Goal: Transaction & Acquisition: Purchase product/service

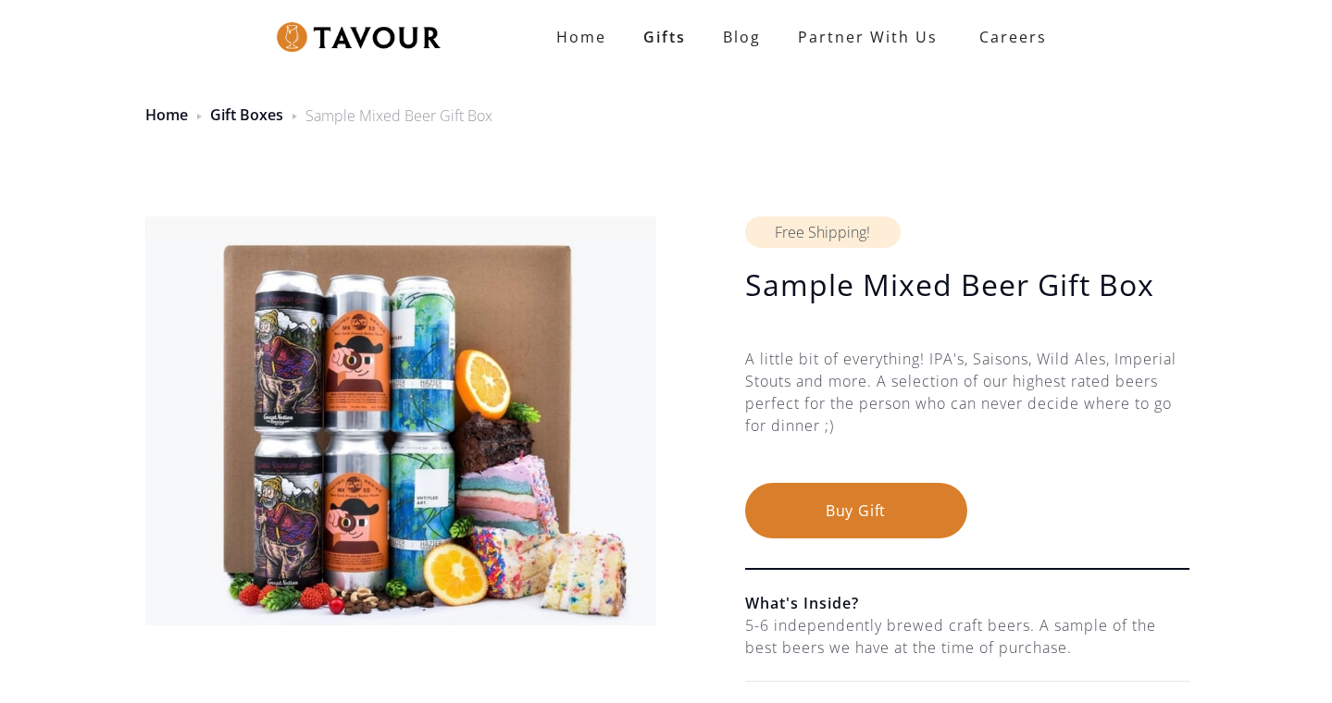
click at [856, 501] on button "Buy Gift" at bounding box center [856, 511] width 222 height 56
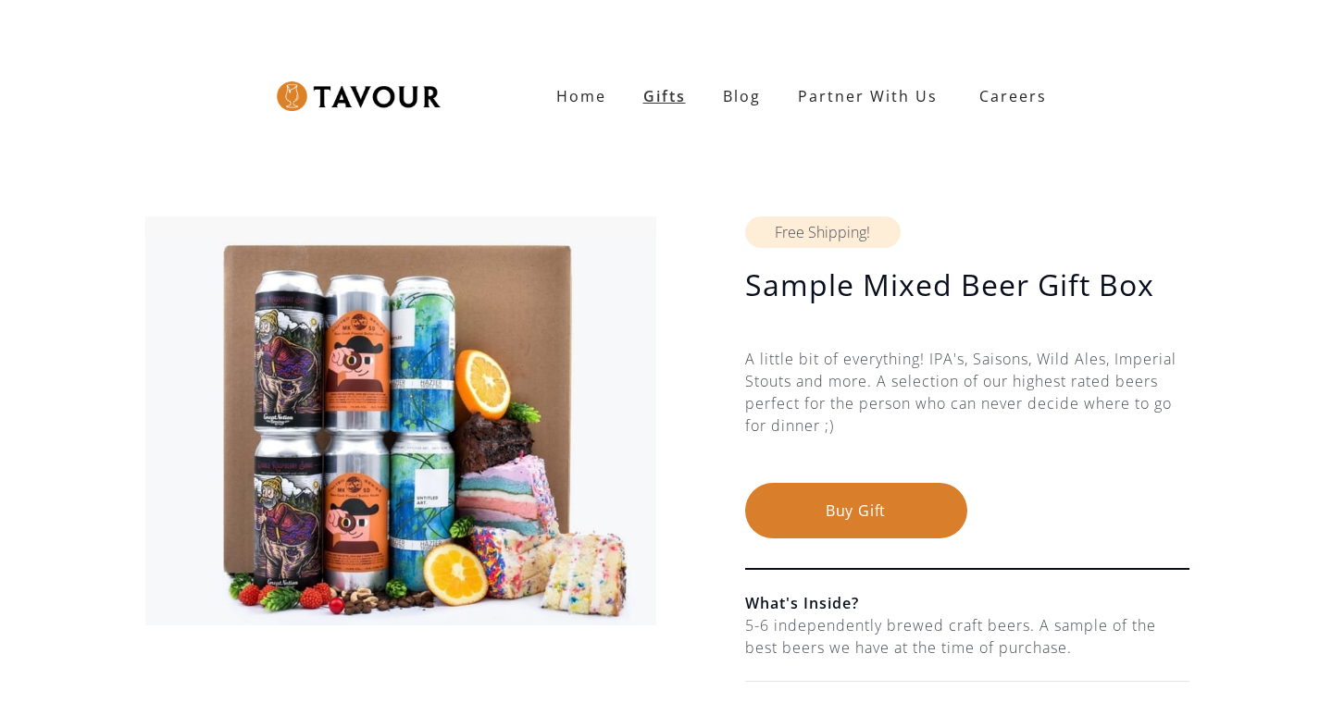
click at [673, 92] on link "Gifts" at bounding box center [665, 96] width 80 height 37
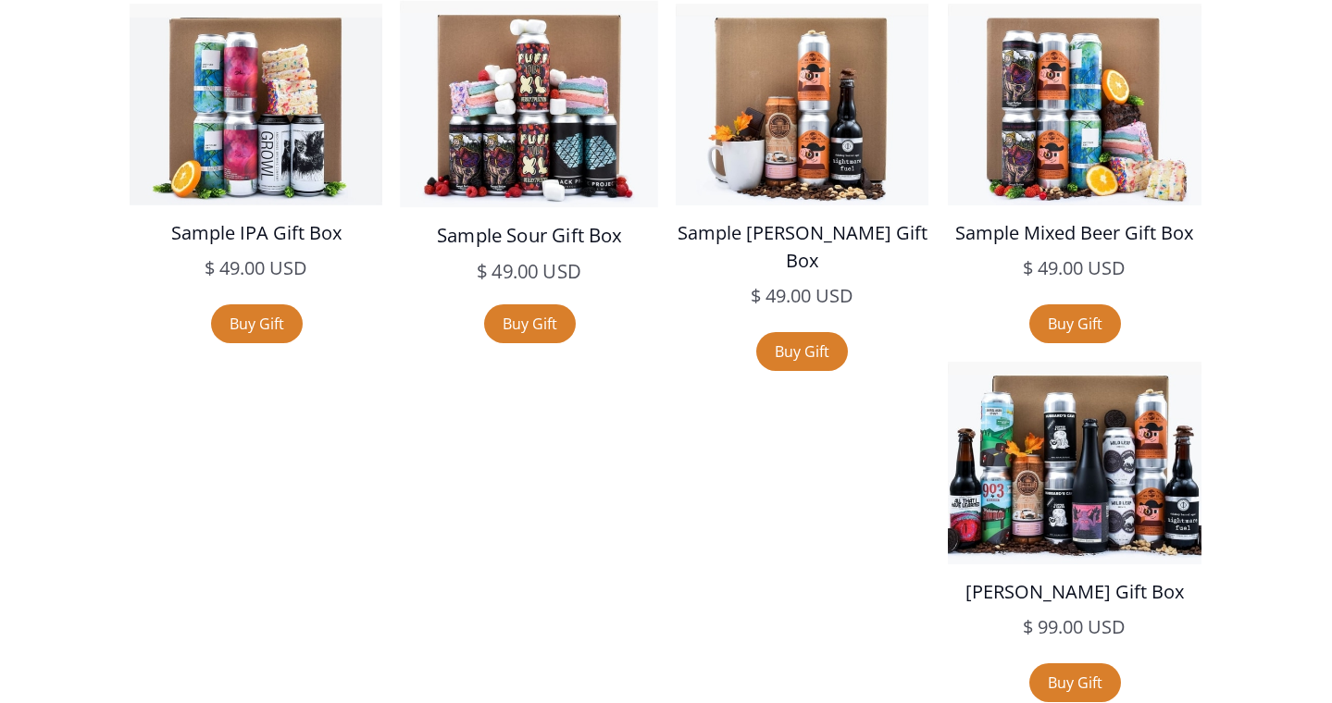
scroll to position [3270, 0]
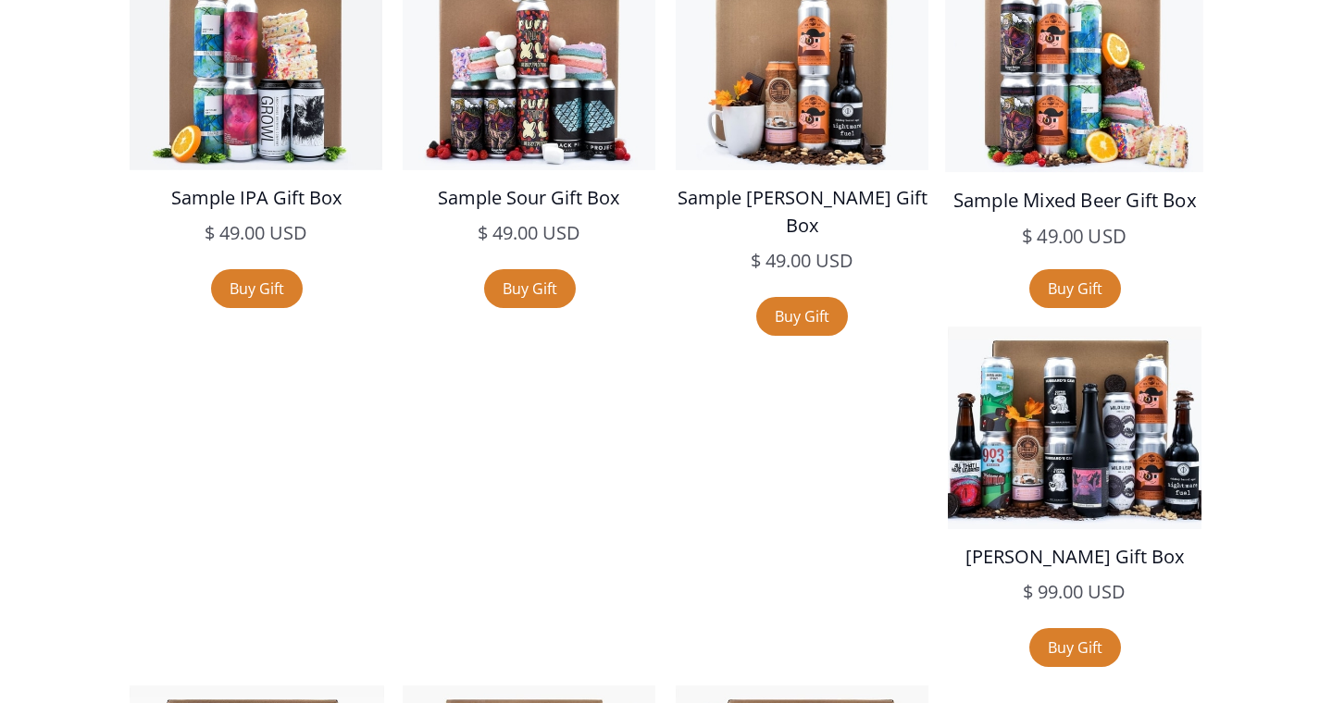
click at [1037, 207] on h5 "Sample Mixed Beer Gift Box" at bounding box center [1075, 200] width 258 height 29
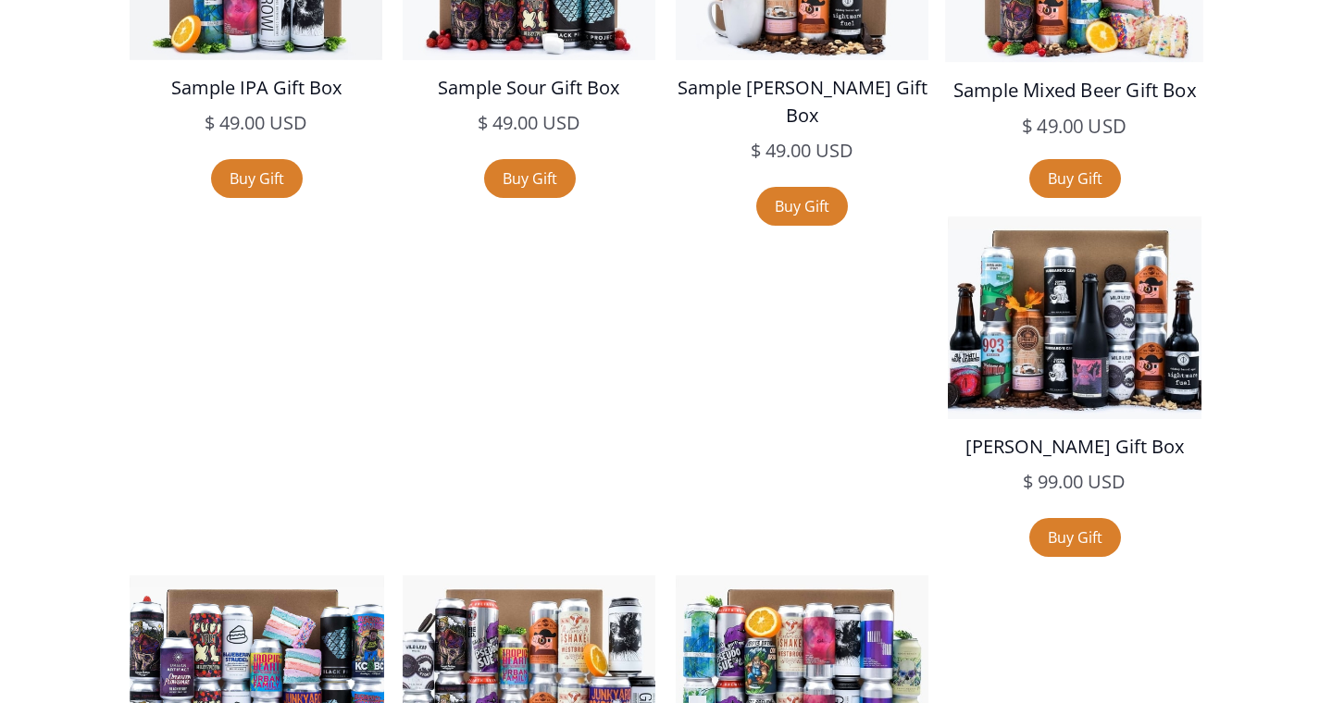
scroll to position [3409, 0]
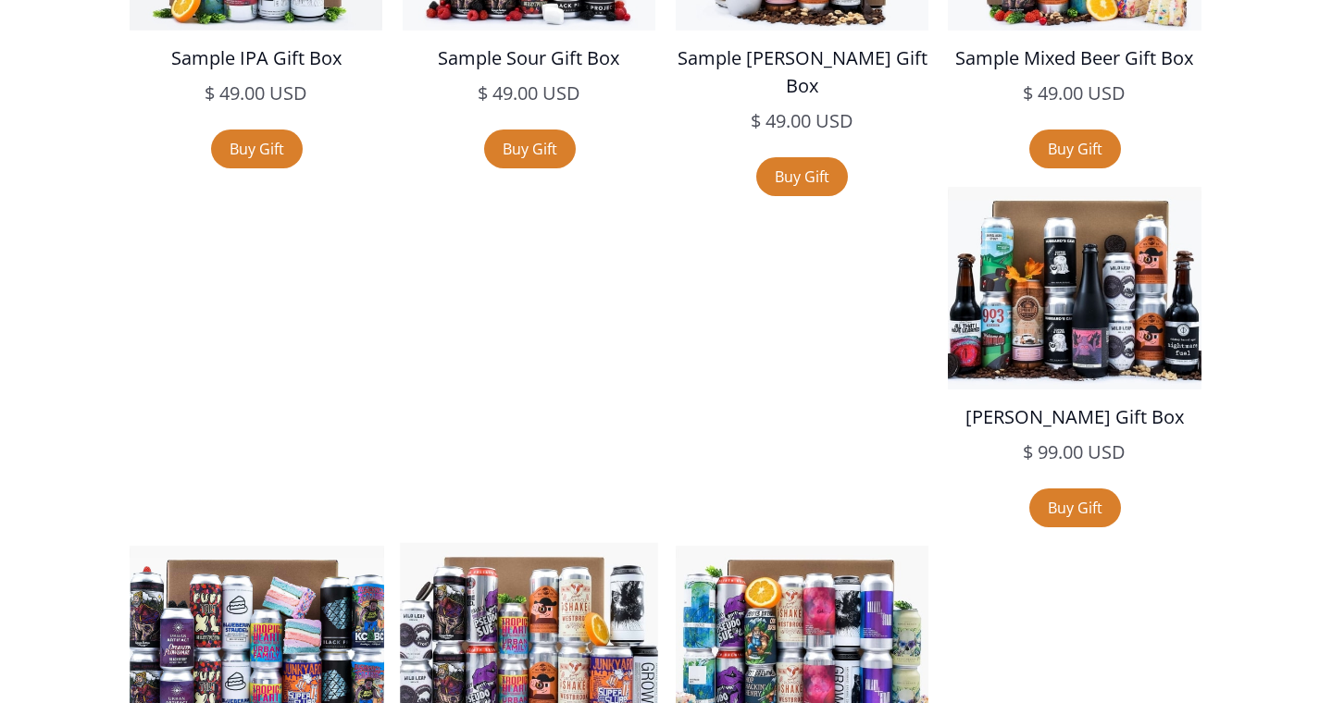
click at [658, 543] on img at bounding box center [529, 646] width 258 height 206
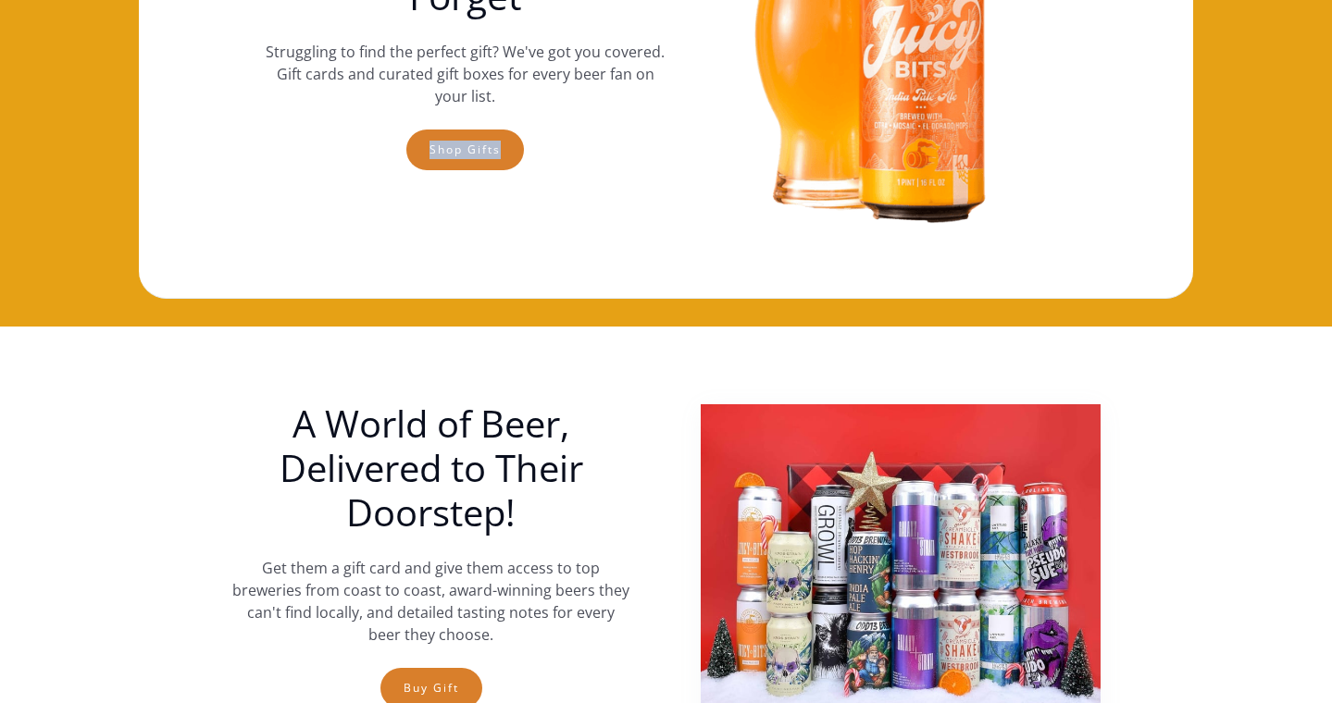
scroll to position [792, 0]
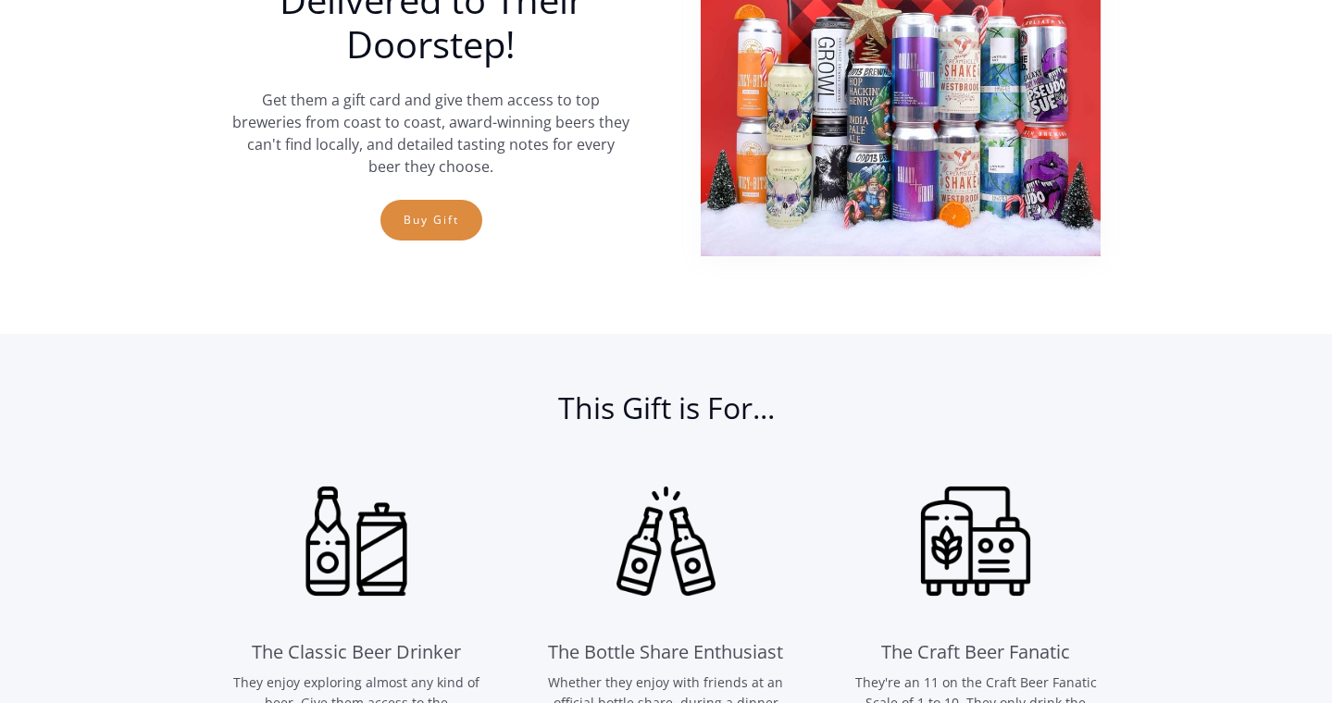
click at [408, 232] on link "Buy Gift" at bounding box center [431, 220] width 102 height 41
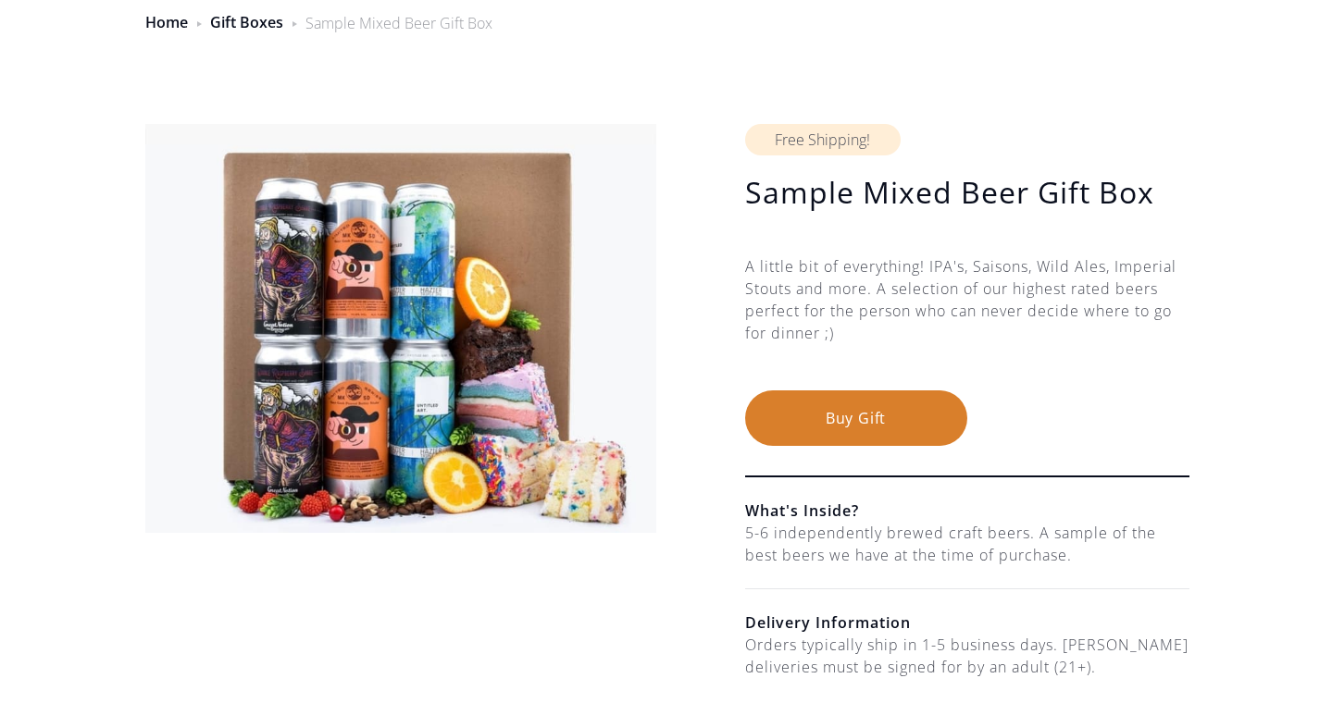
scroll to position [68, 0]
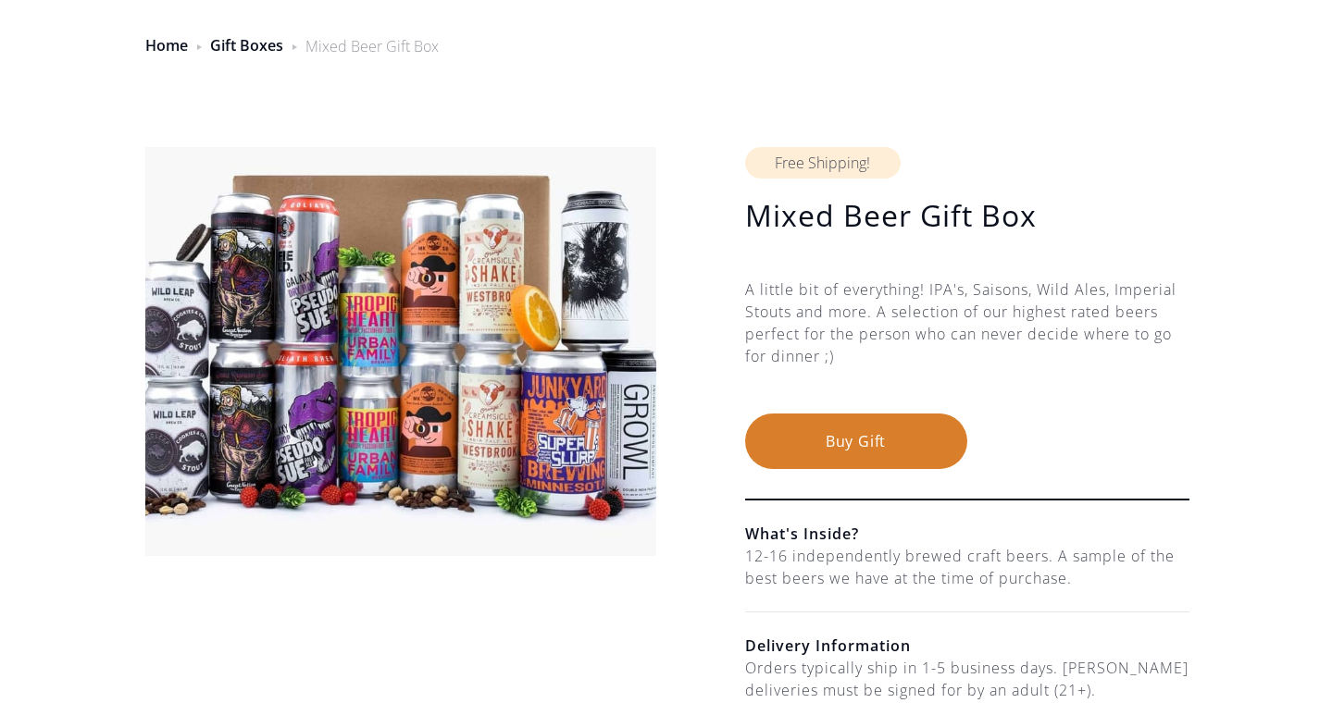
scroll to position [72, 0]
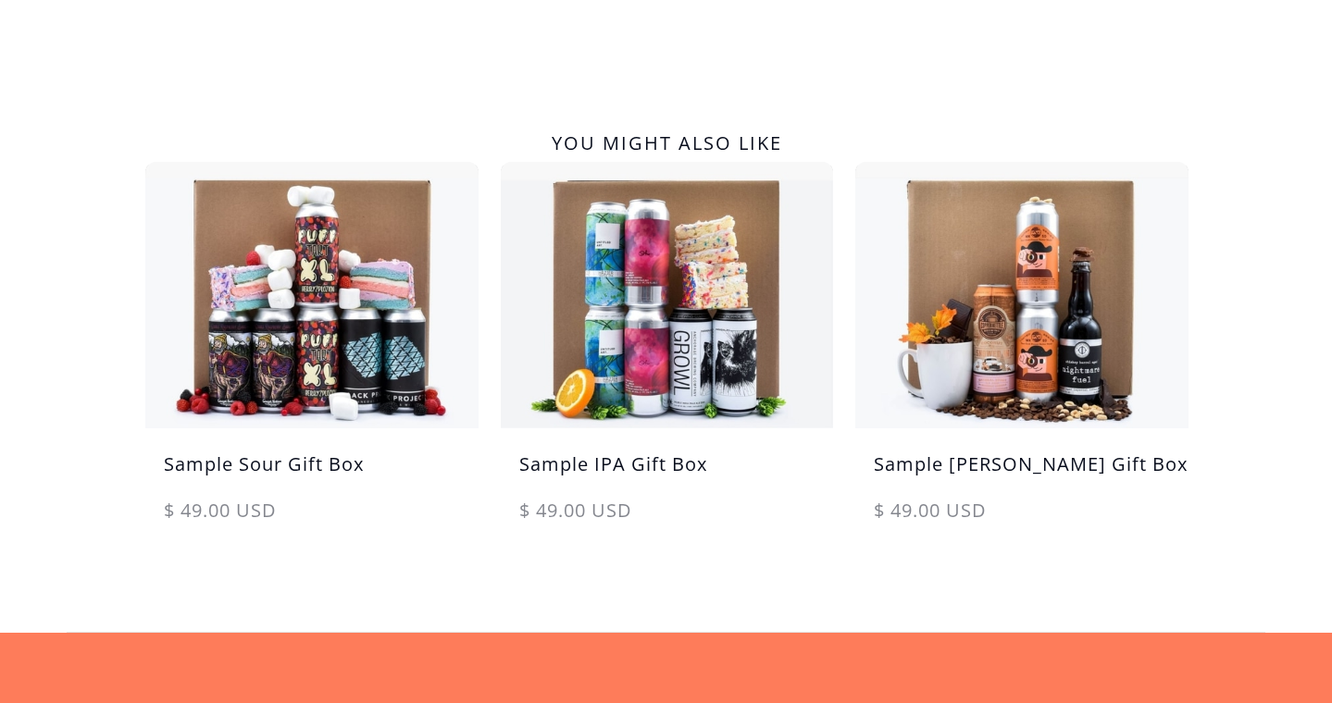
scroll to position [1181, 0]
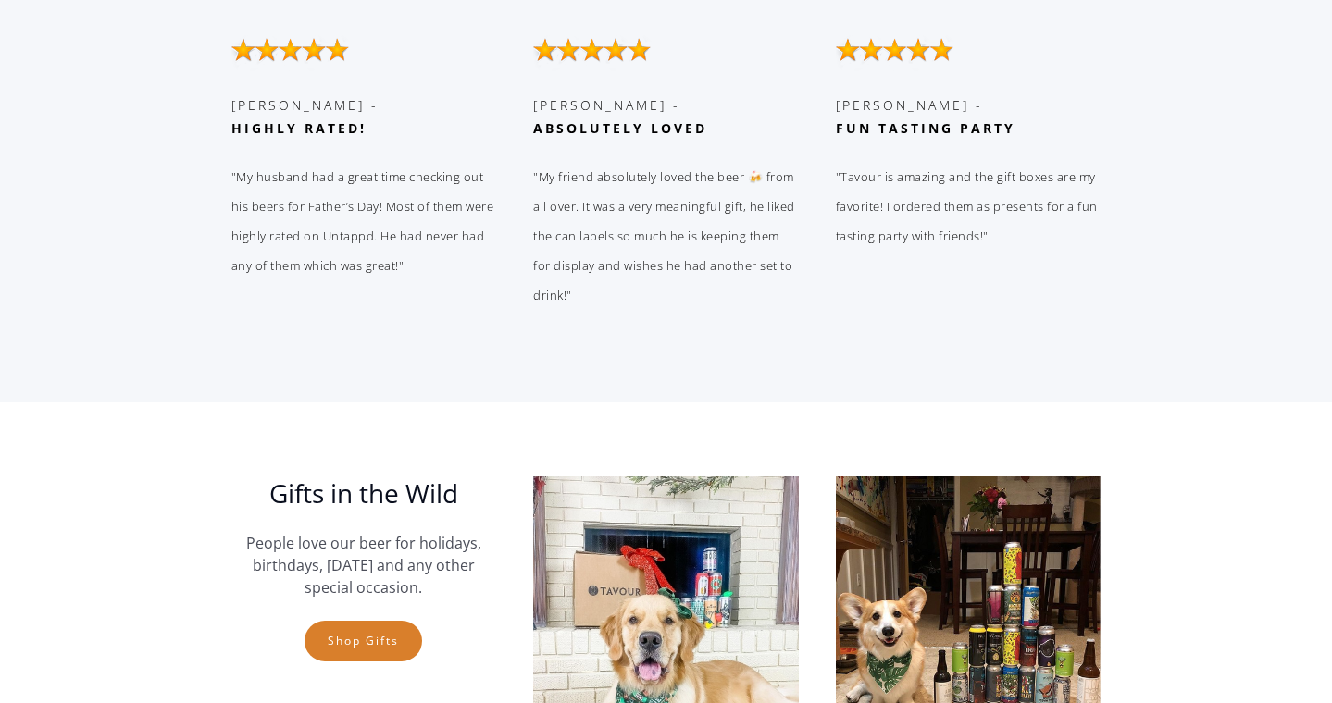
scroll to position [4512, 0]
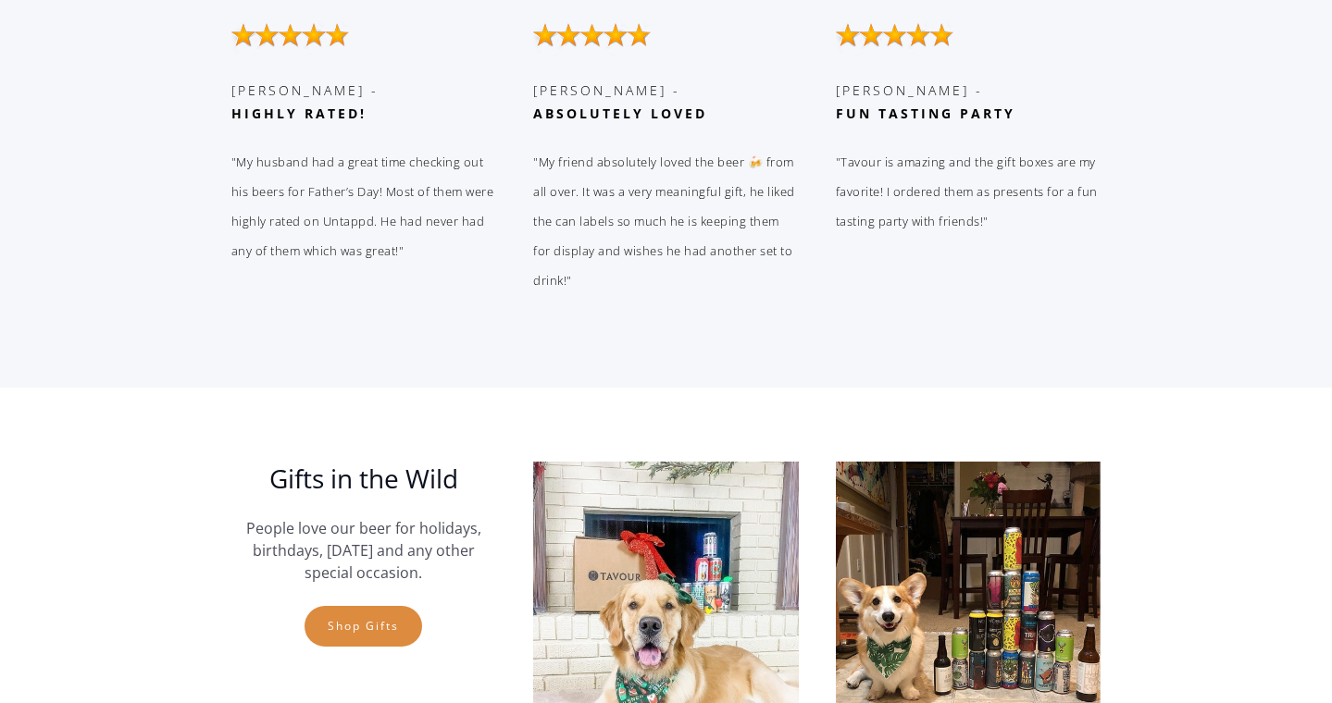
click at [375, 606] on link "Shop gifts" at bounding box center [363, 626] width 118 height 41
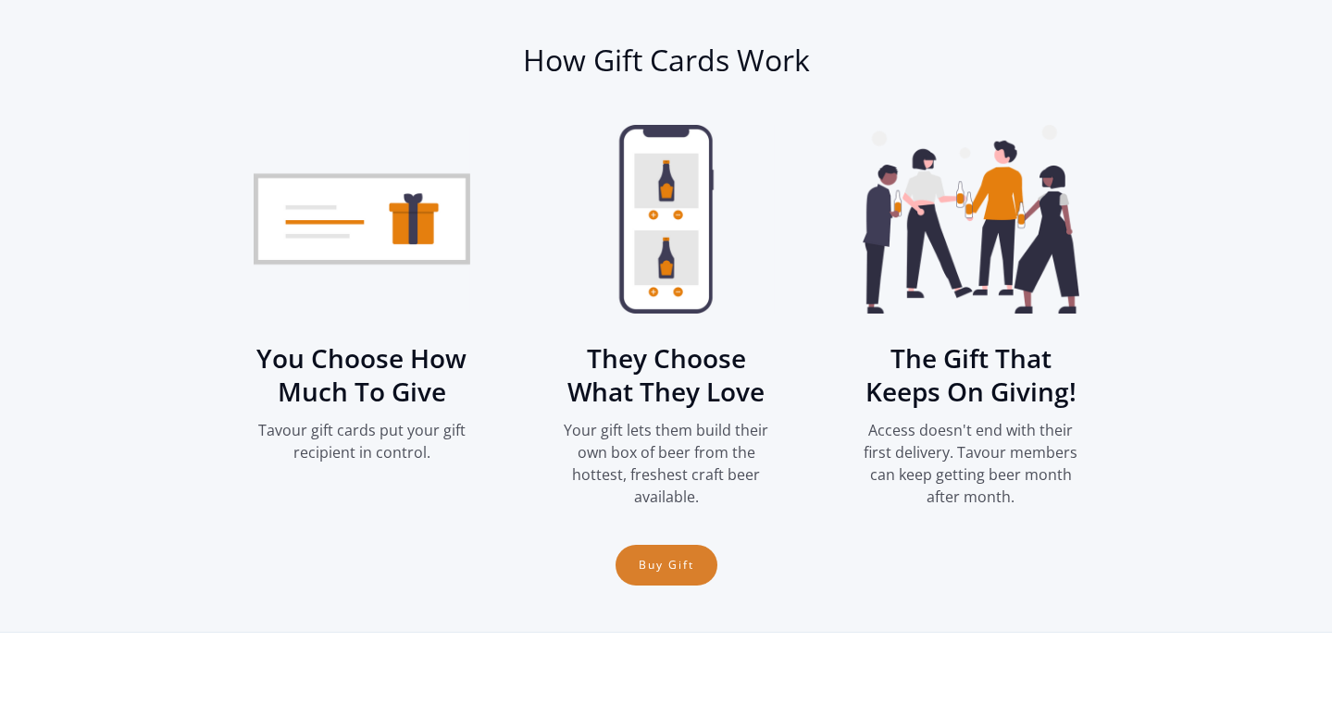
scroll to position [2371, 0]
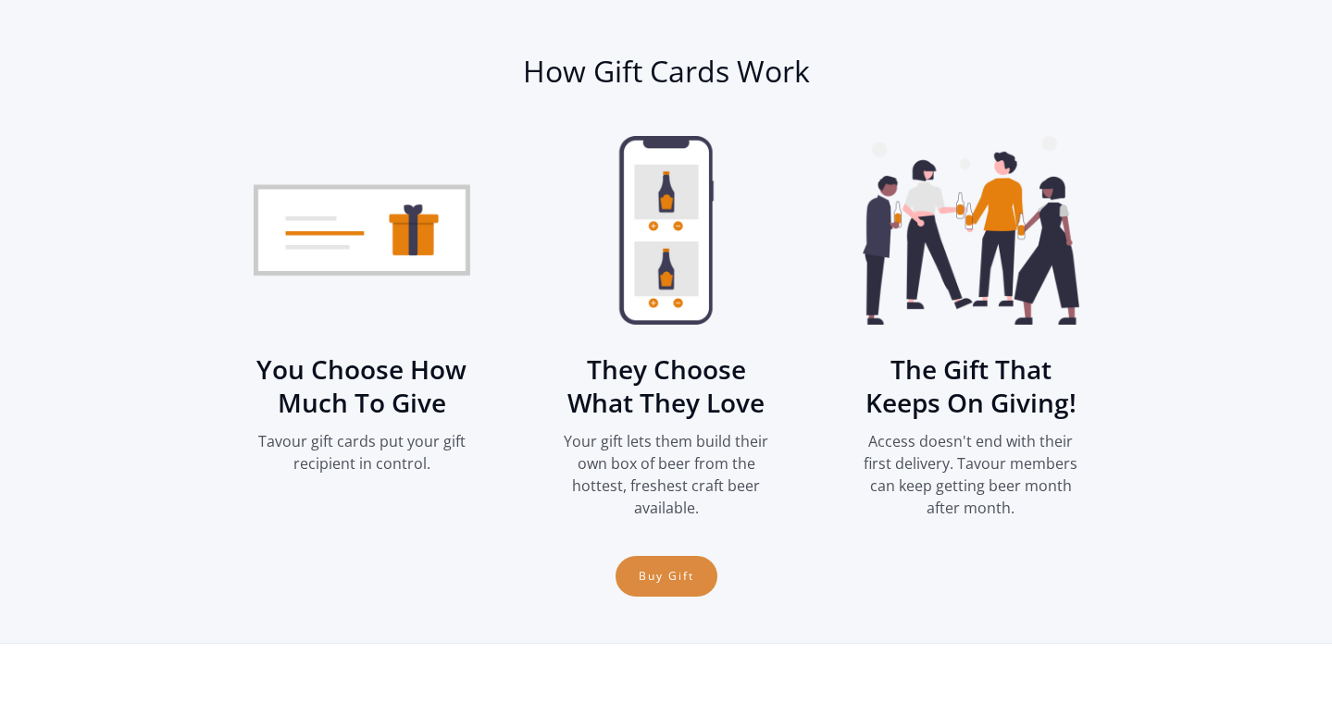
click at [648, 583] on link "Buy Gift" at bounding box center [666, 576] width 102 height 41
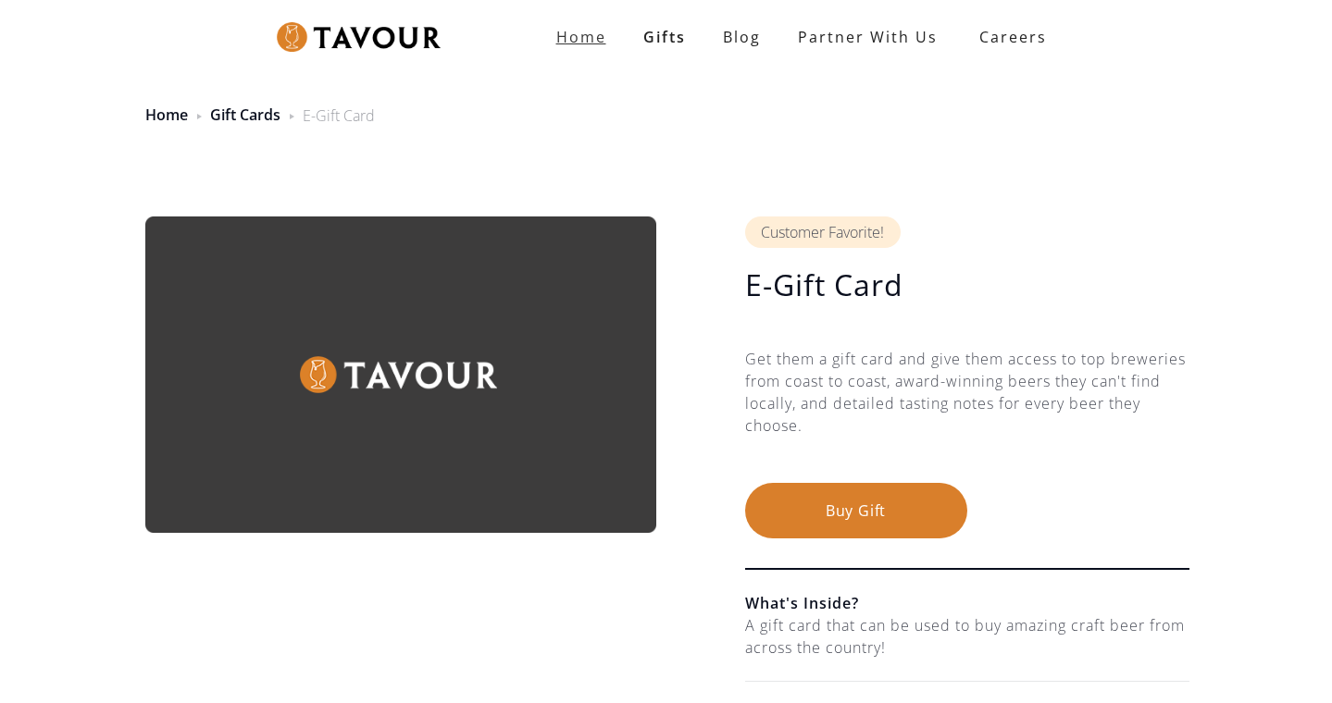
click at [579, 28] on strong "Home" at bounding box center [581, 37] width 50 height 20
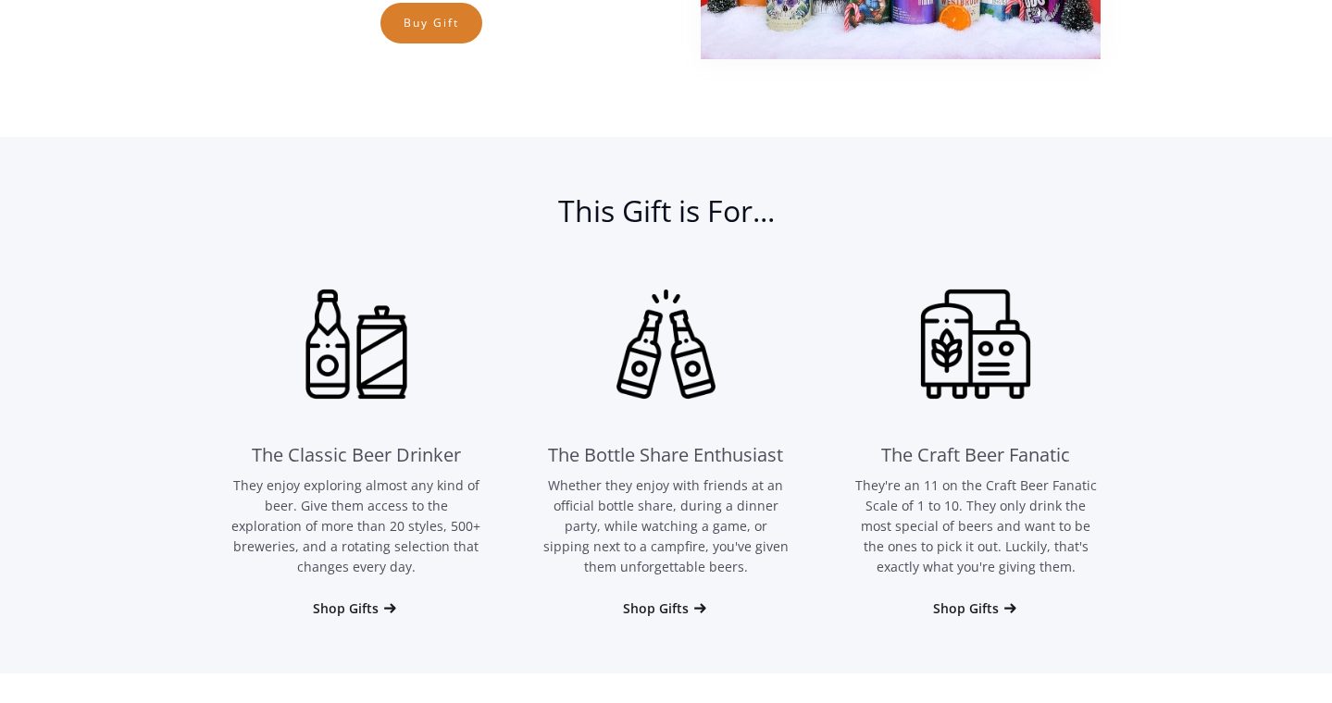
scroll to position [1181, 0]
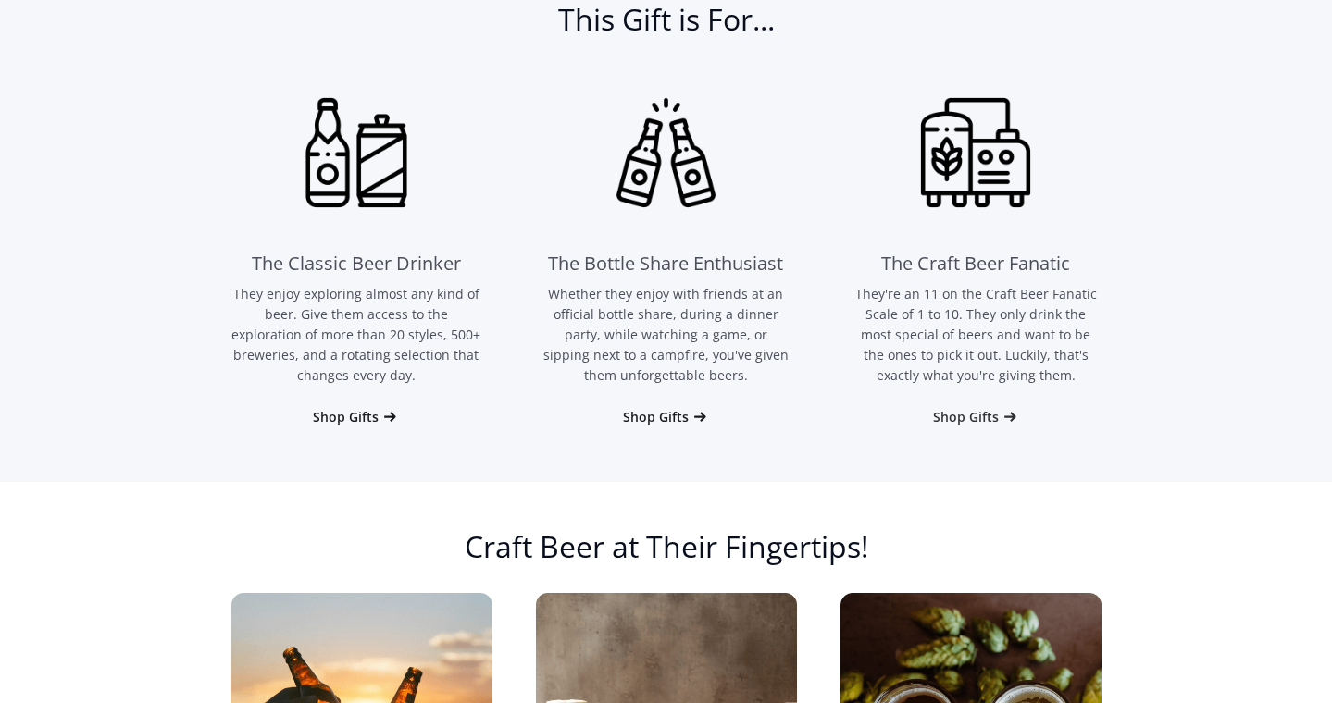
click at [983, 427] on div "Shop Gifts" at bounding box center [966, 417] width 66 height 19
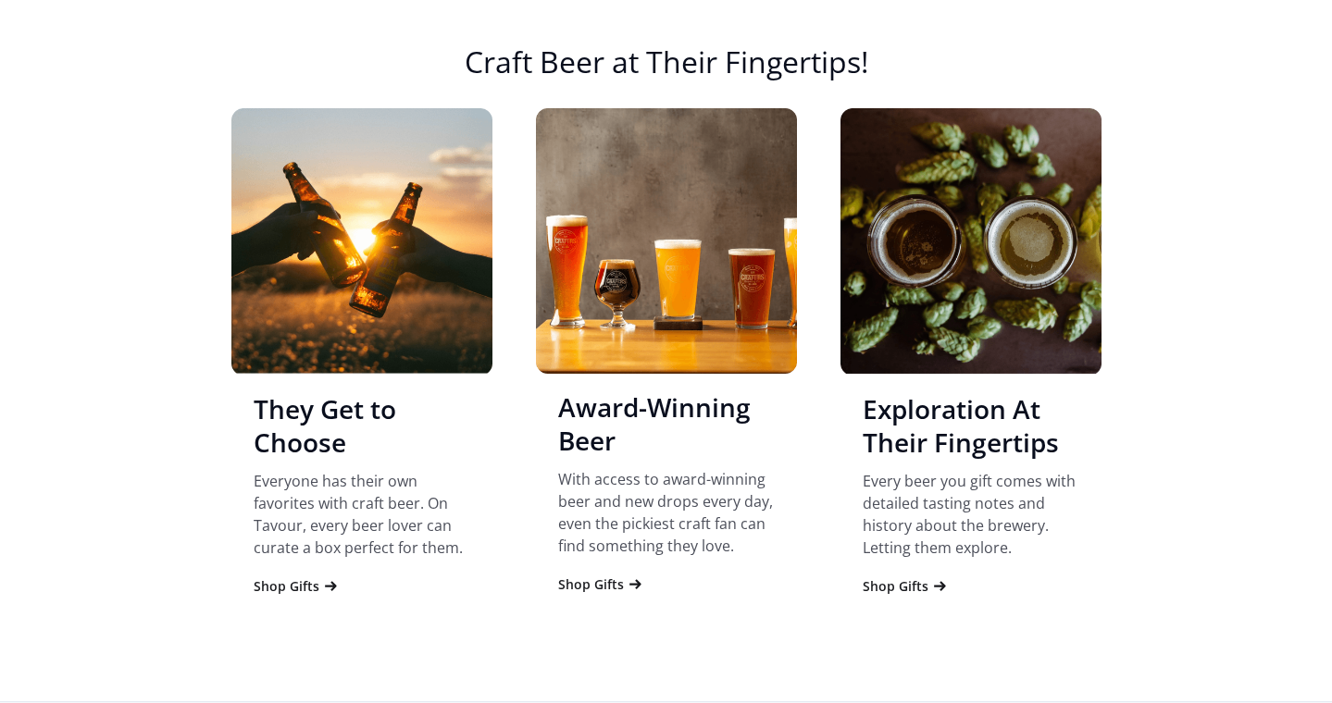
scroll to position [1667, 0]
click at [301, 591] on div "Shop Gifts" at bounding box center [287, 586] width 66 height 19
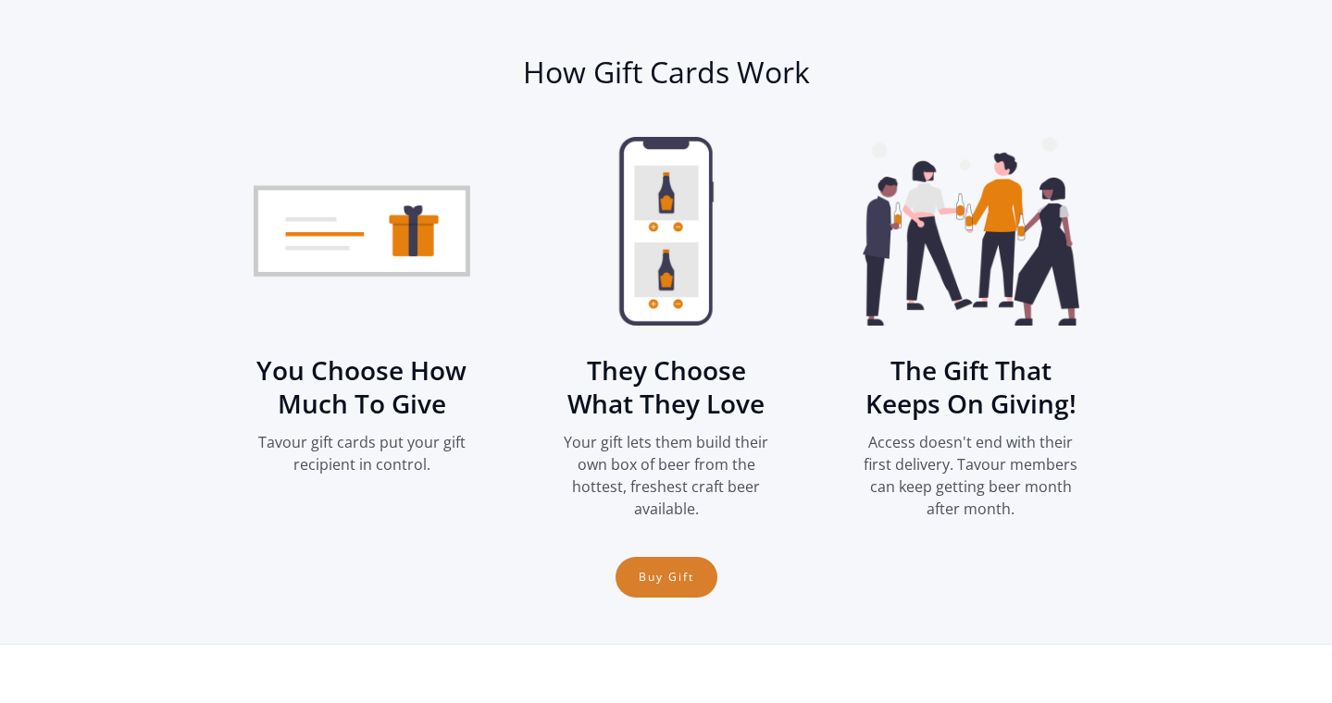
scroll to position [2371, 0]
click at [632, 589] on link "Buy Gift" at bounding box center [666, 576] width 102 height 41
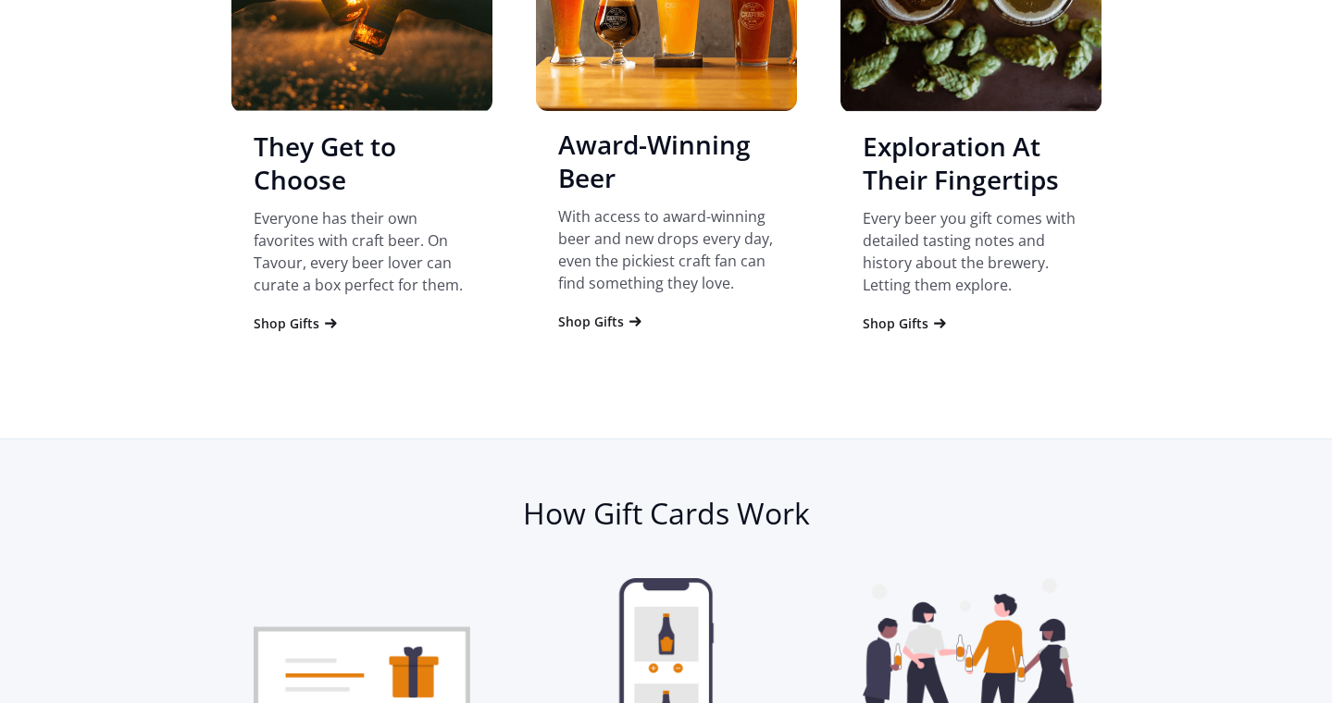
scroll to position [1909, 0]
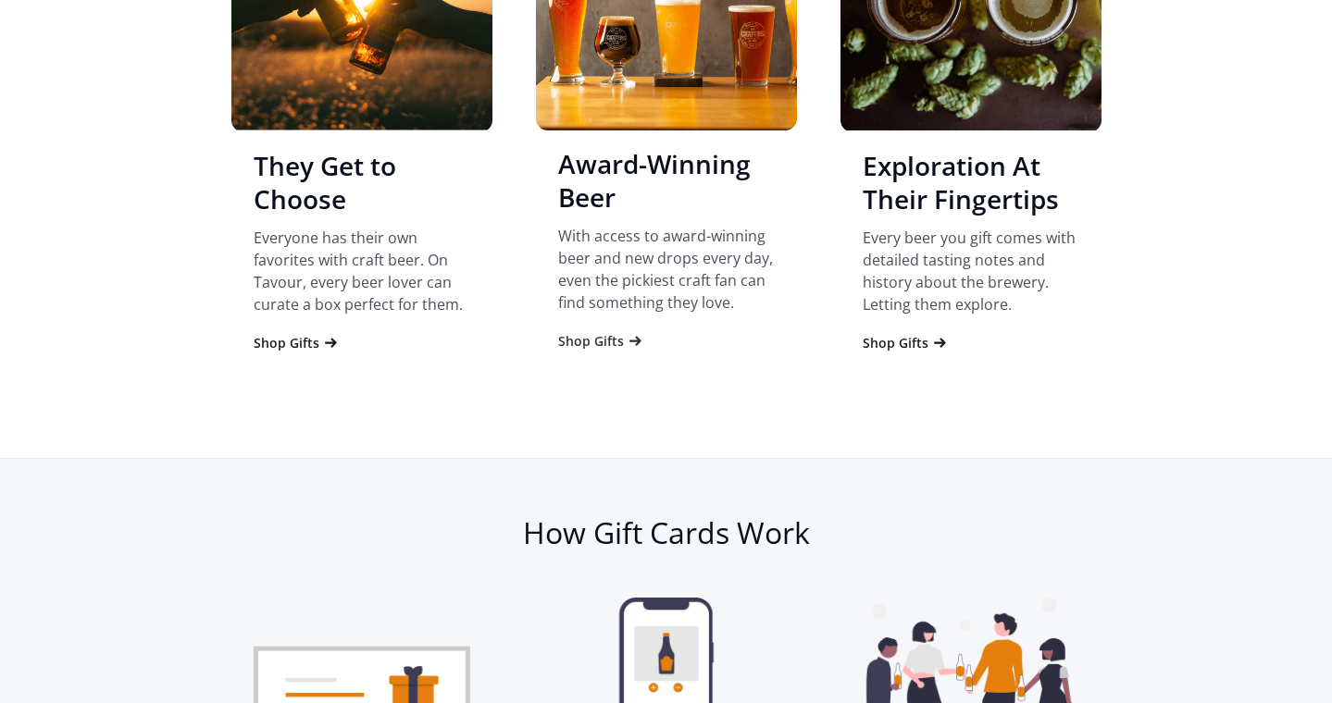
click at [616, 346] on div "Shop Gifts" at bounding box center [591, 341] width 66 height 19
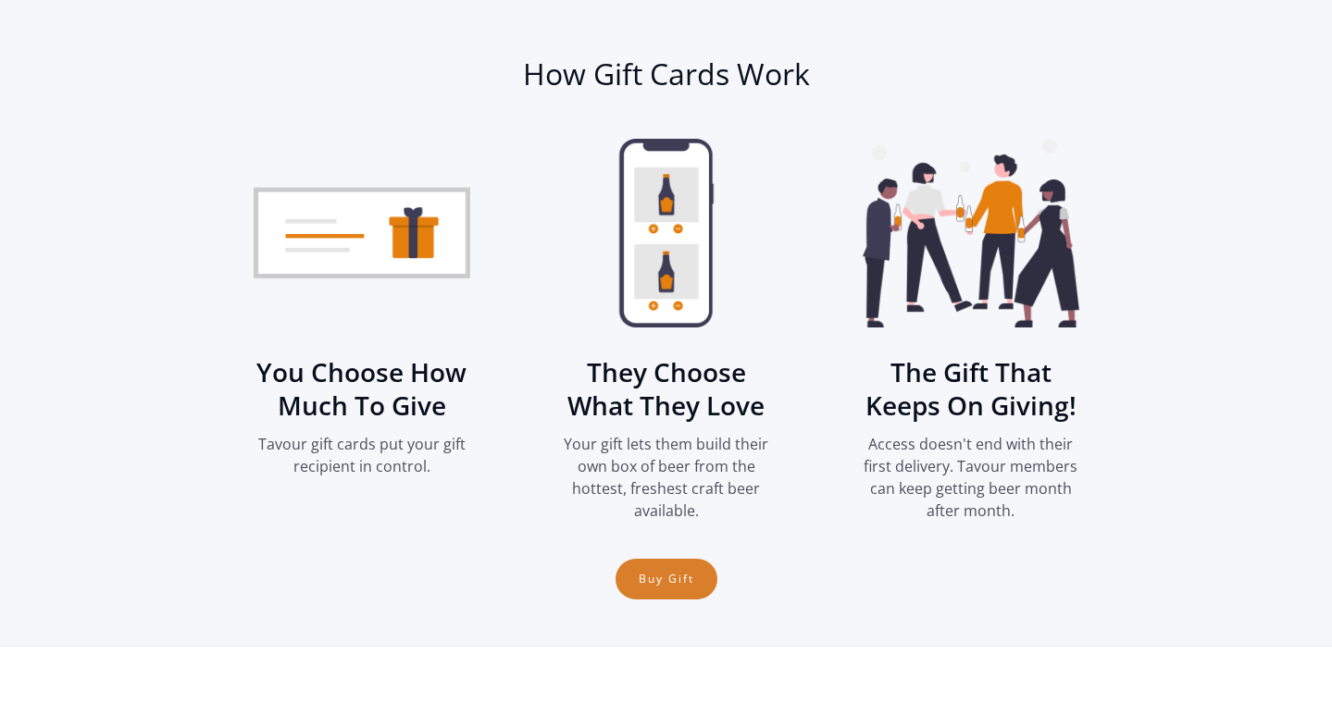
scroll to position [2371, 0]
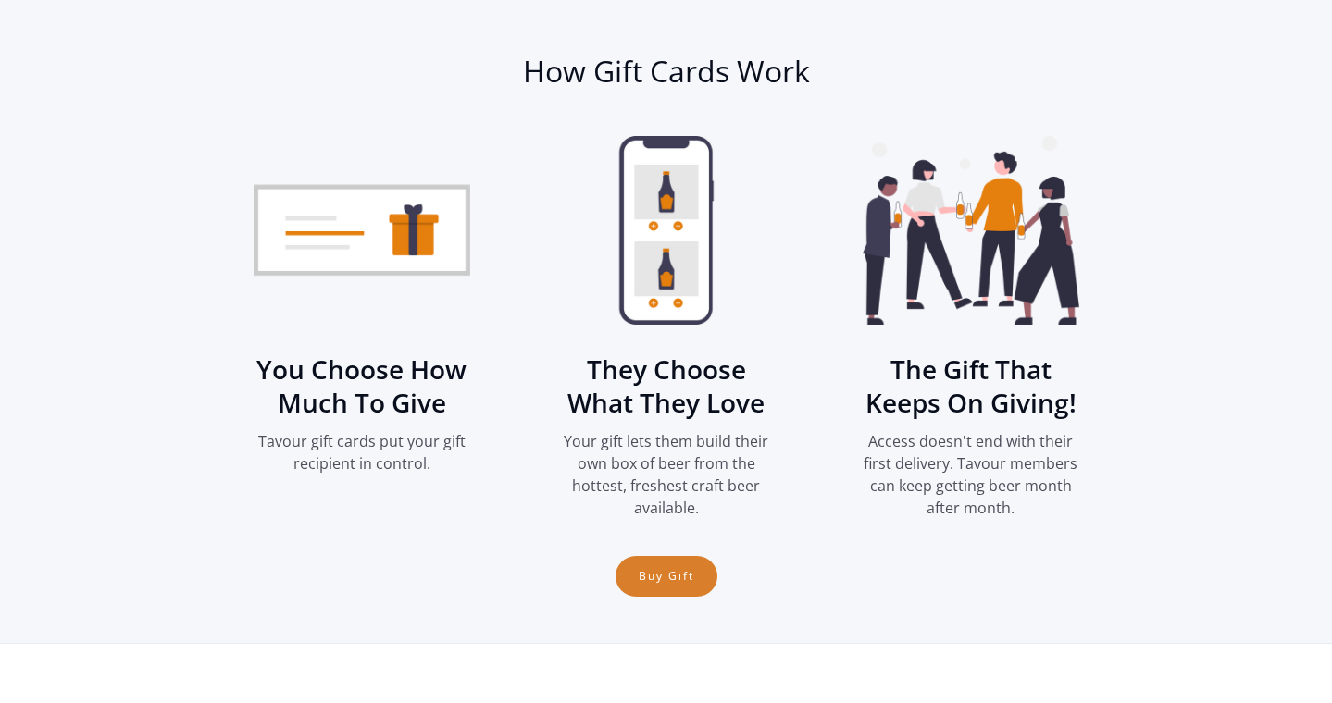
click at [661, 305] on img "2 of 3" at bounding box center [666, 230] width 217 height 189
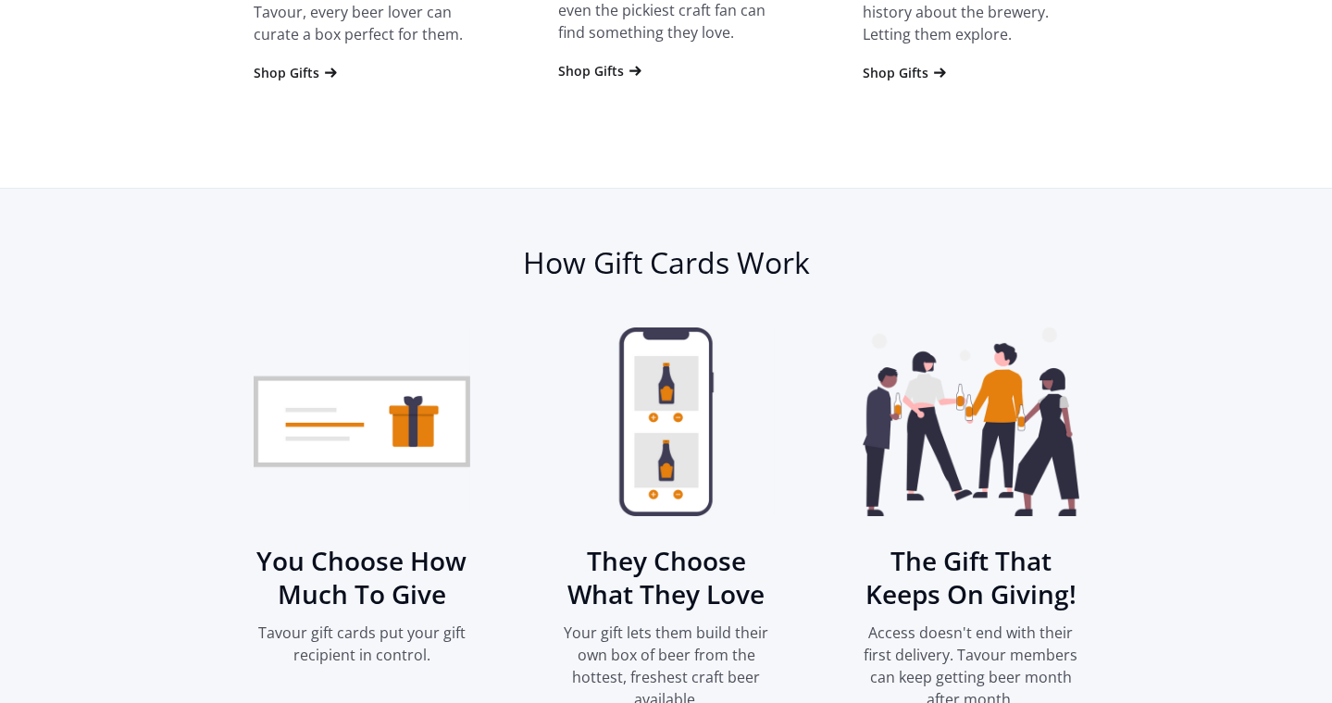
scroll to position [2139, 0]
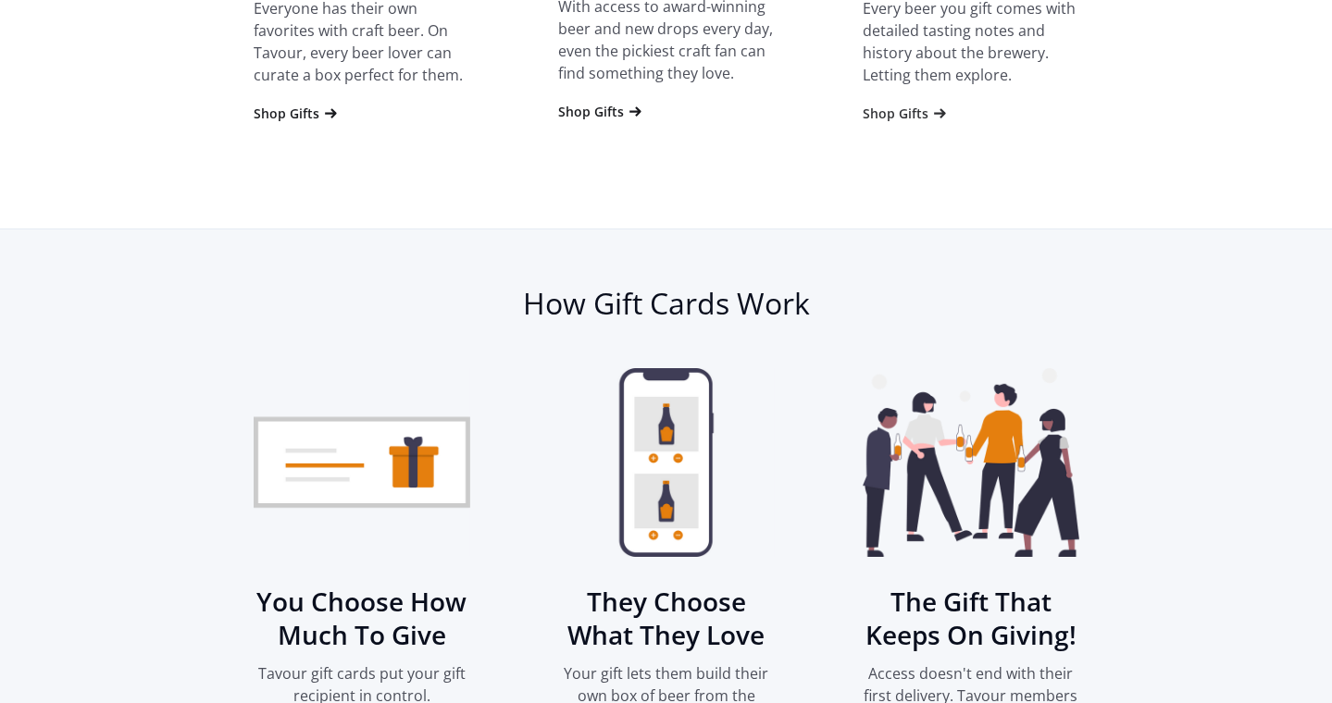
click at [930, 121] on icon "3 of 4" at bounding box center [939, 114] width 19 height 19
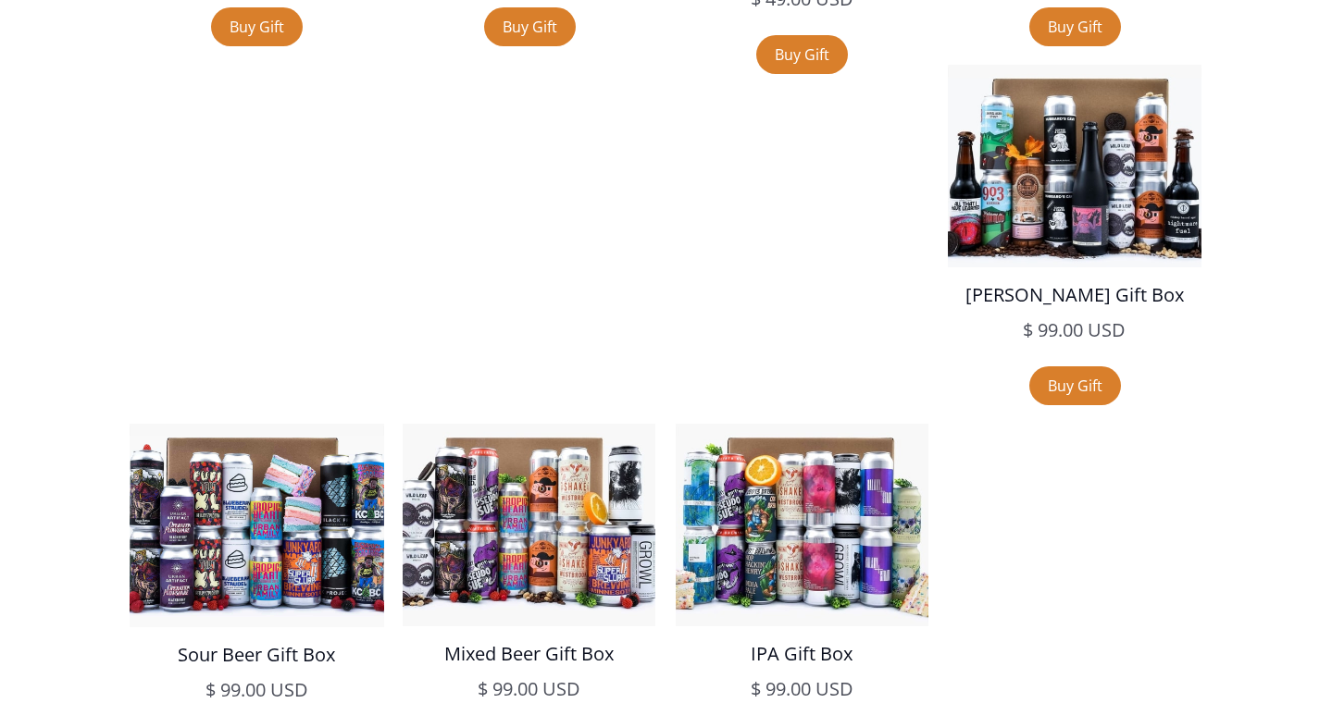
scroll to position [2919, 0]
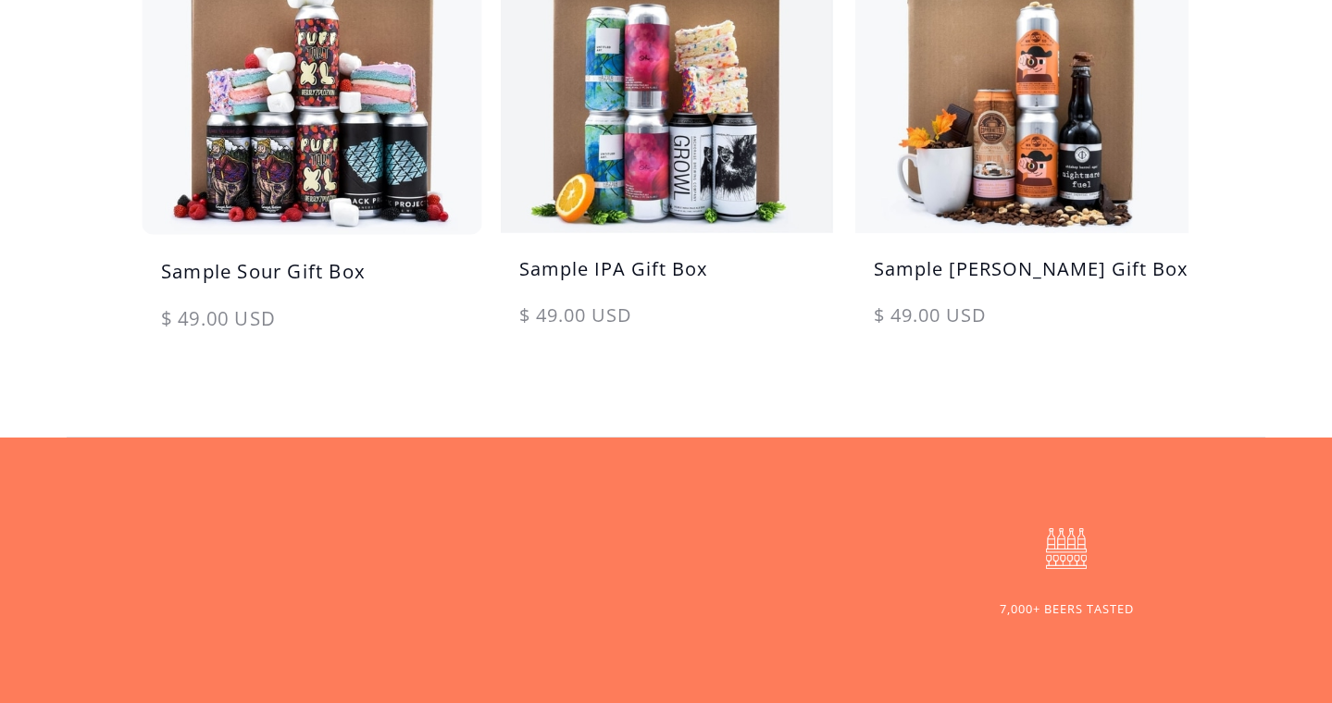
scroll to position [1369, 0]
